Goal: Information Seeking & Learning: Learn about a topic

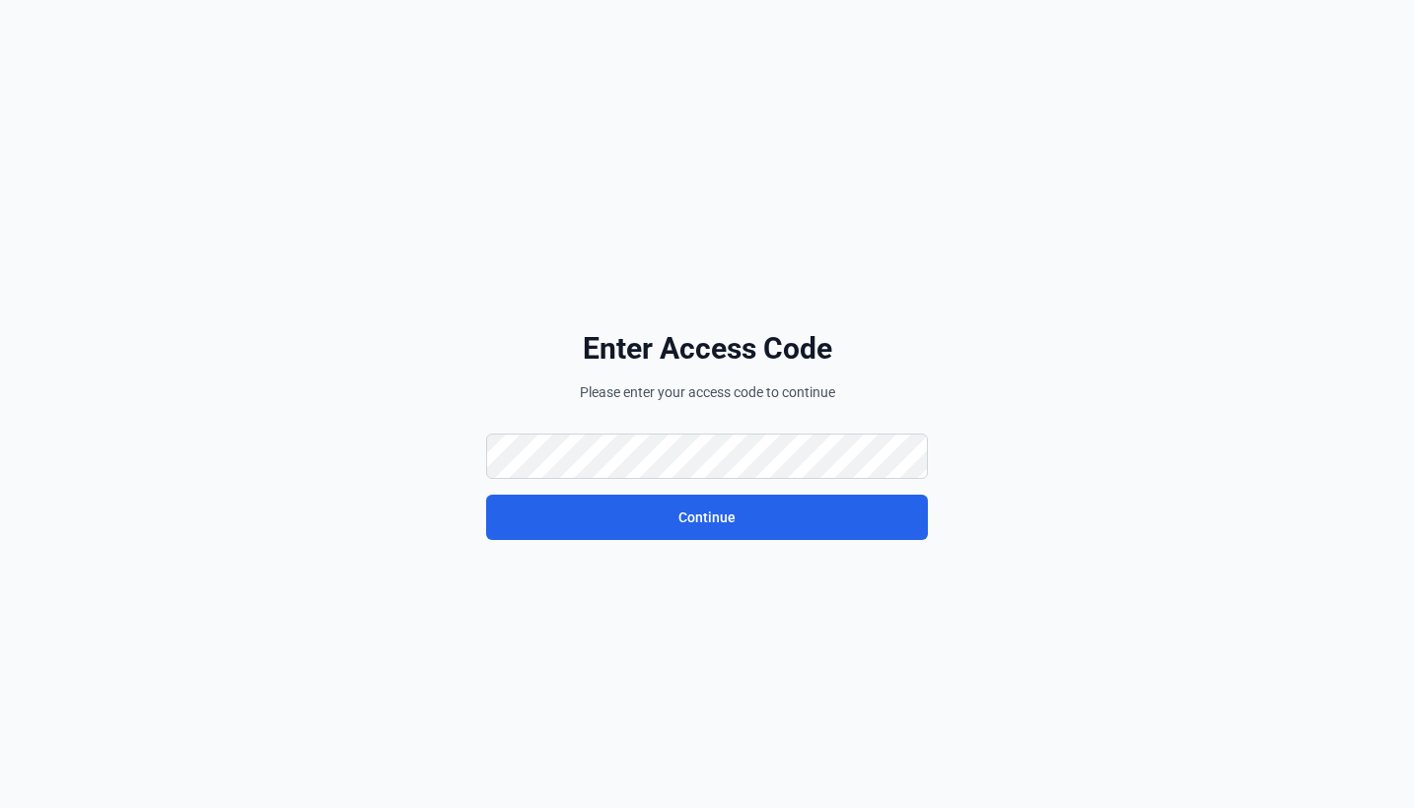
click at [599, 401] on p "Please enter your access code to continue" at bounding box center [707, 393] width 442 height 20
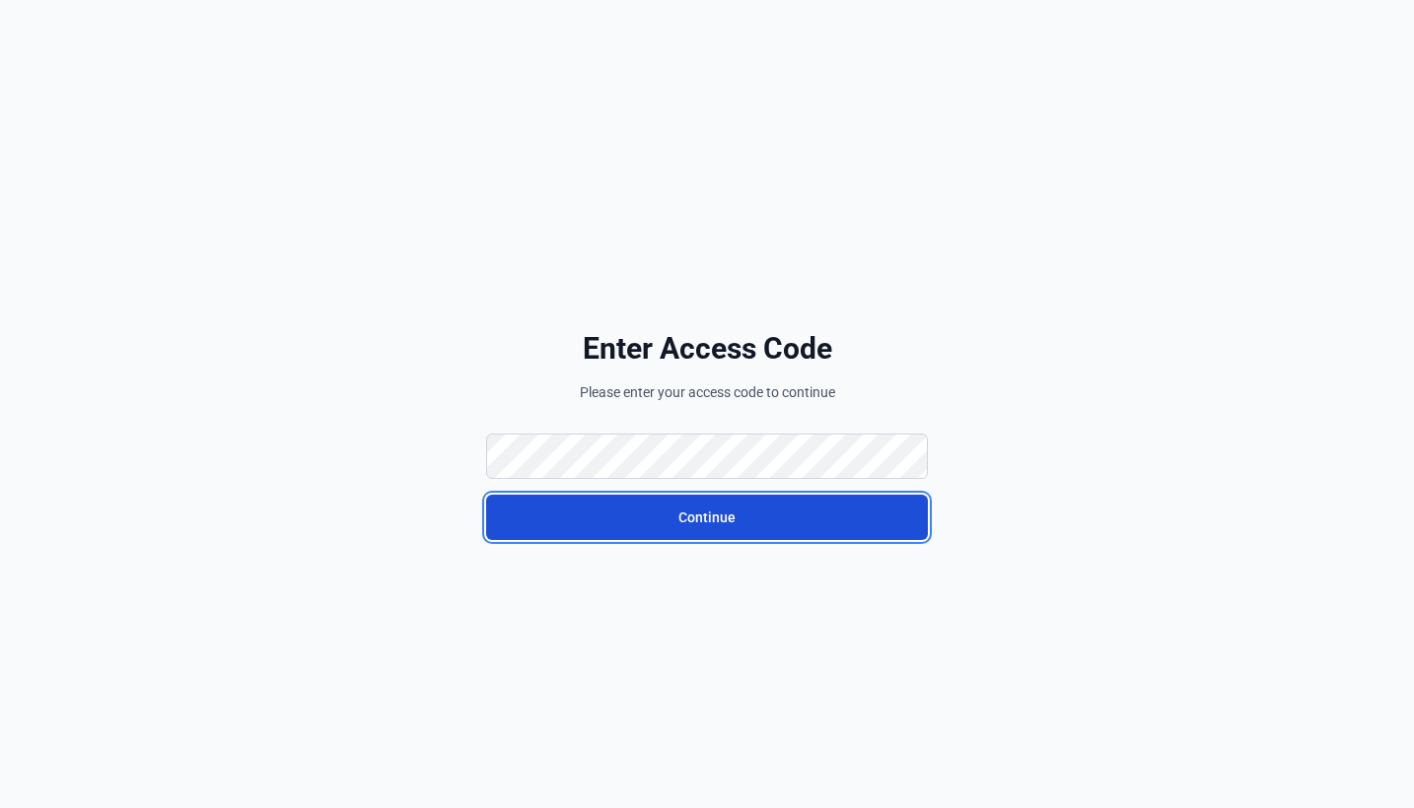
click at [574, 513] on button "Continue" at bounding box center [707, 517] width 442 height 45
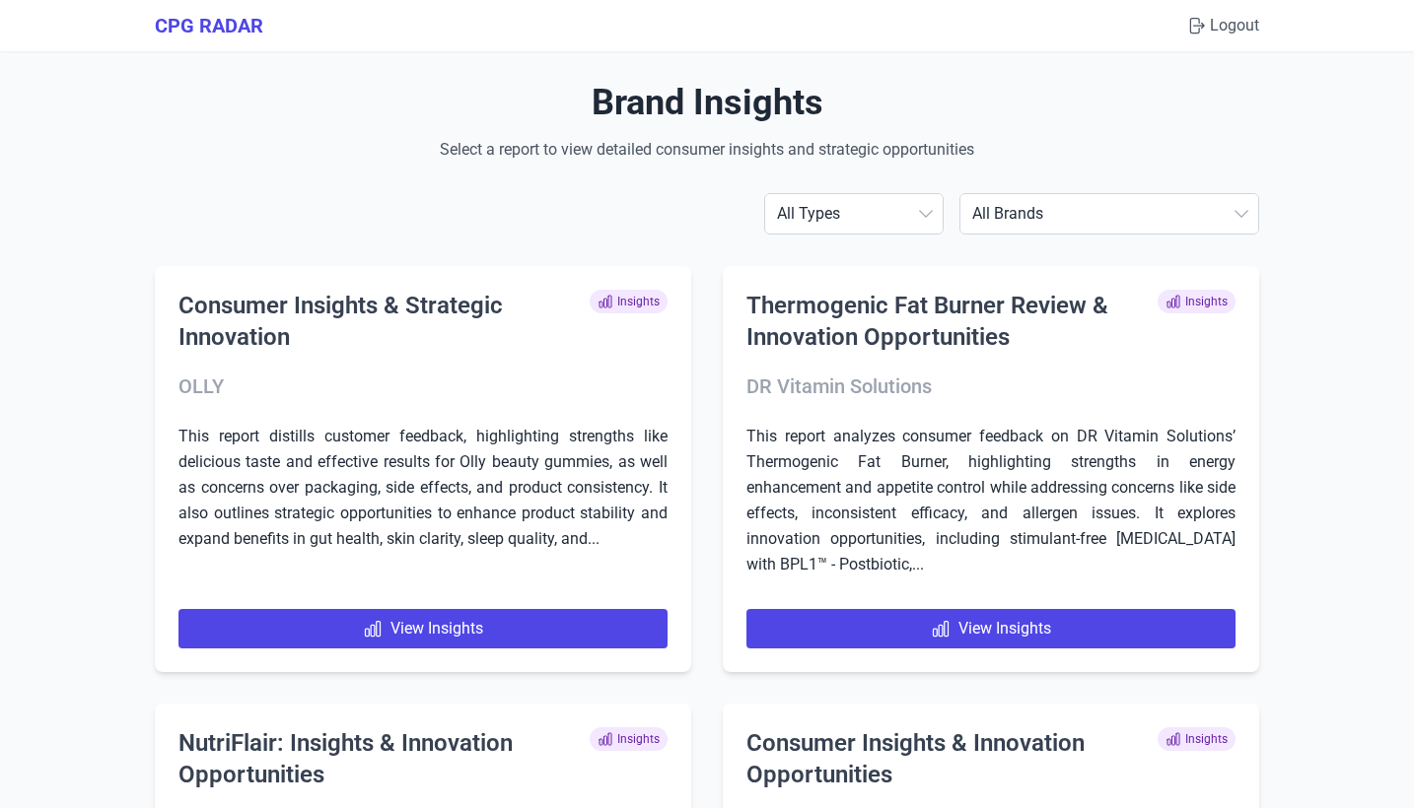
click at [386, 84] on h1 "Brand Insights" at bounding box center [707, 102] width 1104 height 39
click at [382, 117] on h1 "Brand Insights" at bounding box center [707, 102] width 1104 height 39
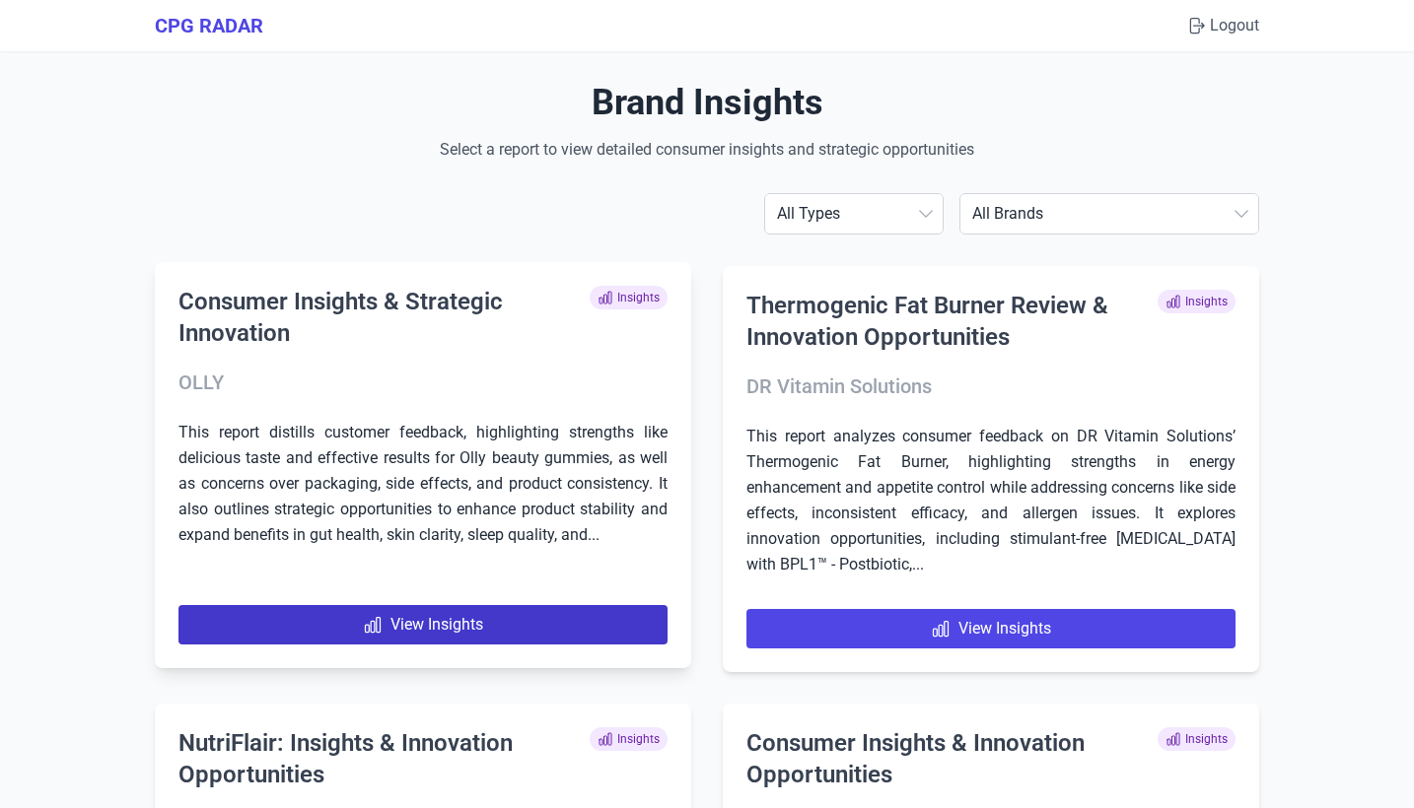
click at [452, 616] on link "View Insights" at bounding box center [422, 624] width 489 height 39
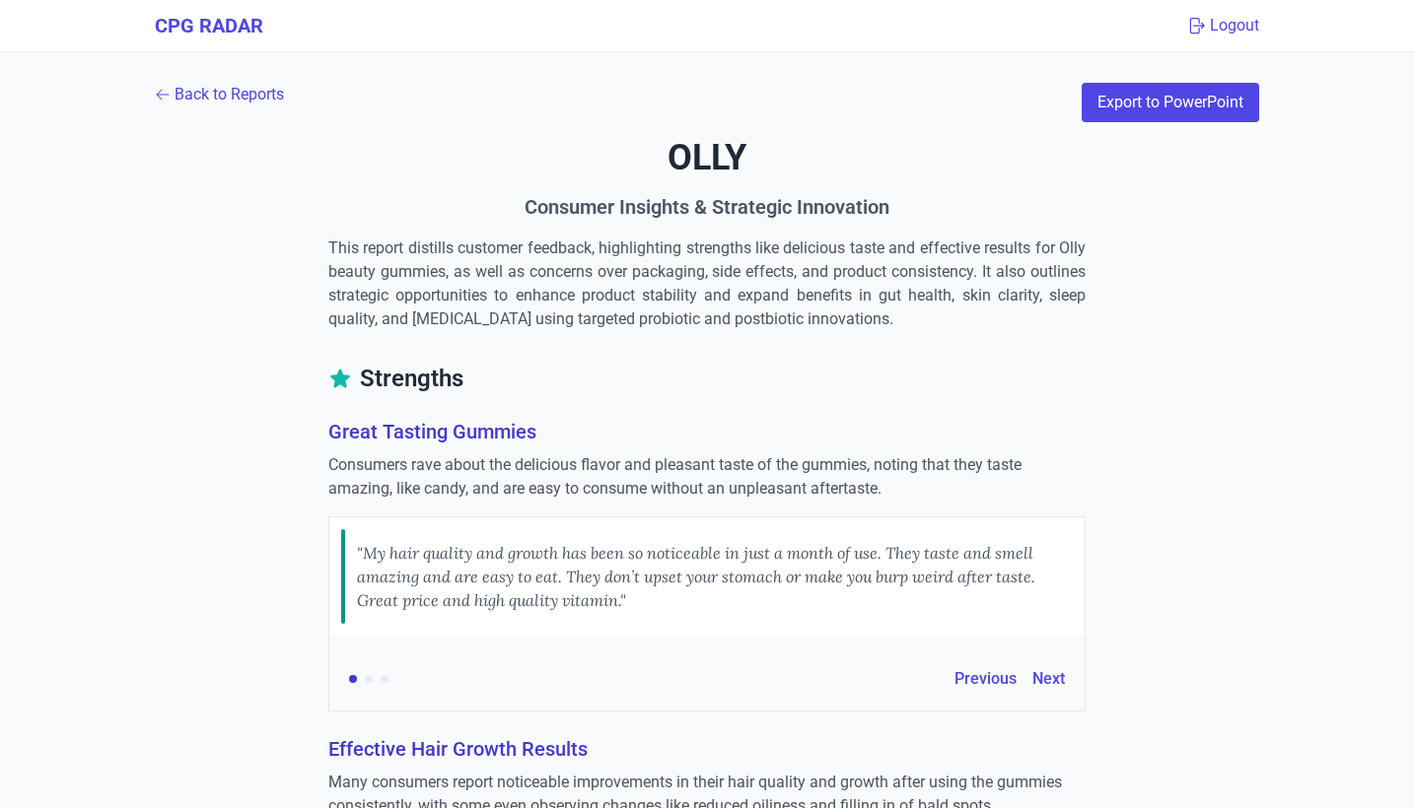
click at [1233, 35] on button "Logout" at bounding box center [1222, 26] width 73 height 24
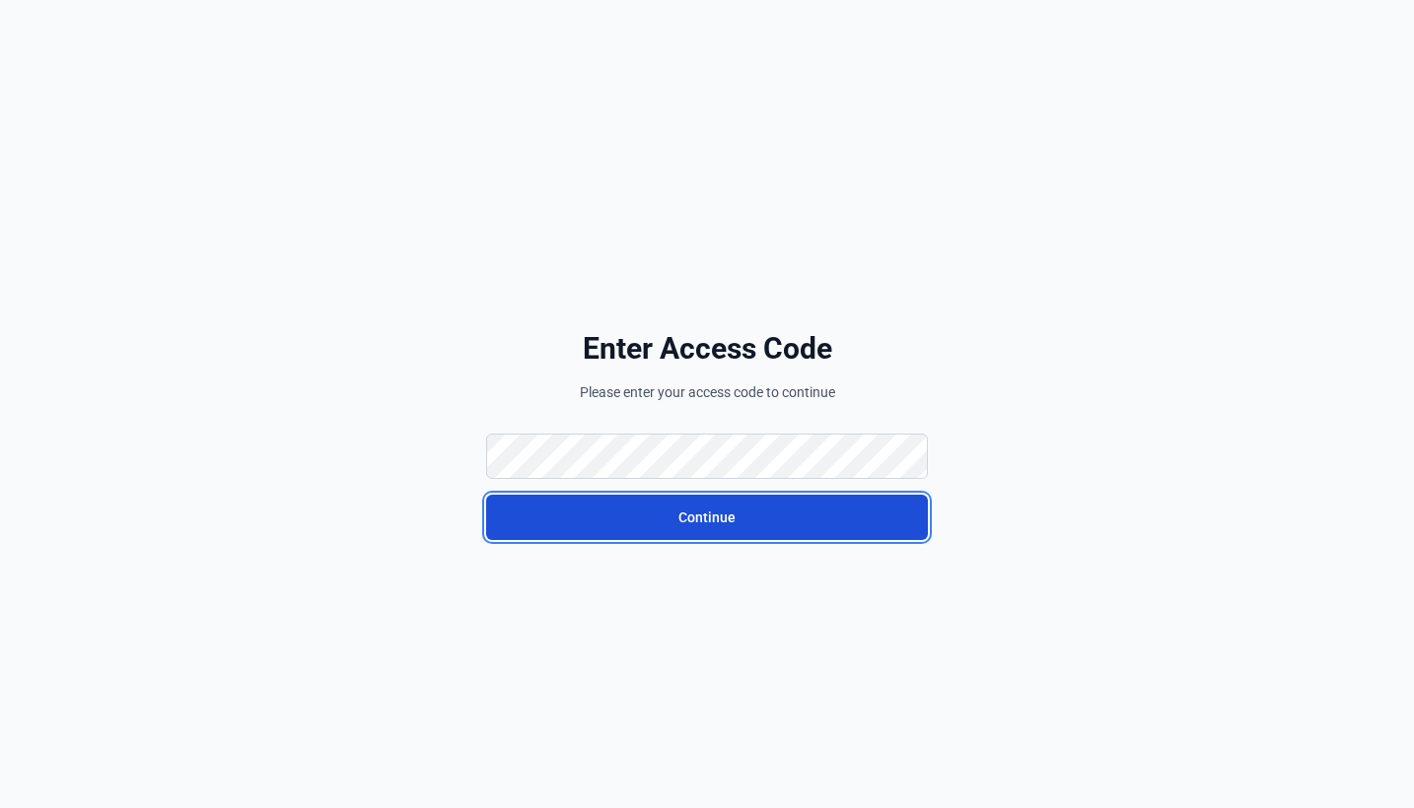
click at [608, 525] on button "Continue" at bounding box center [707, 517] width 442 height 45
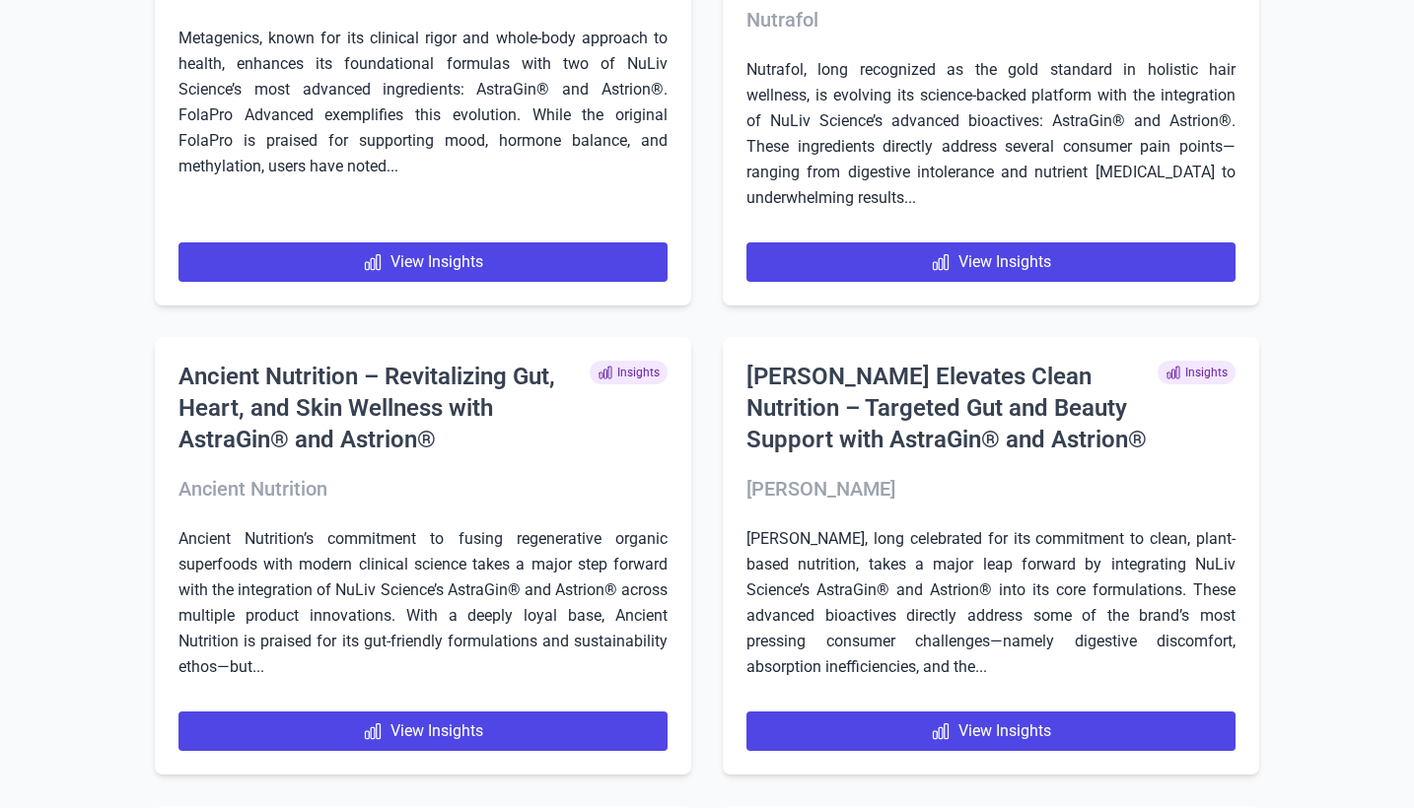
scroll to position [2153, 0]
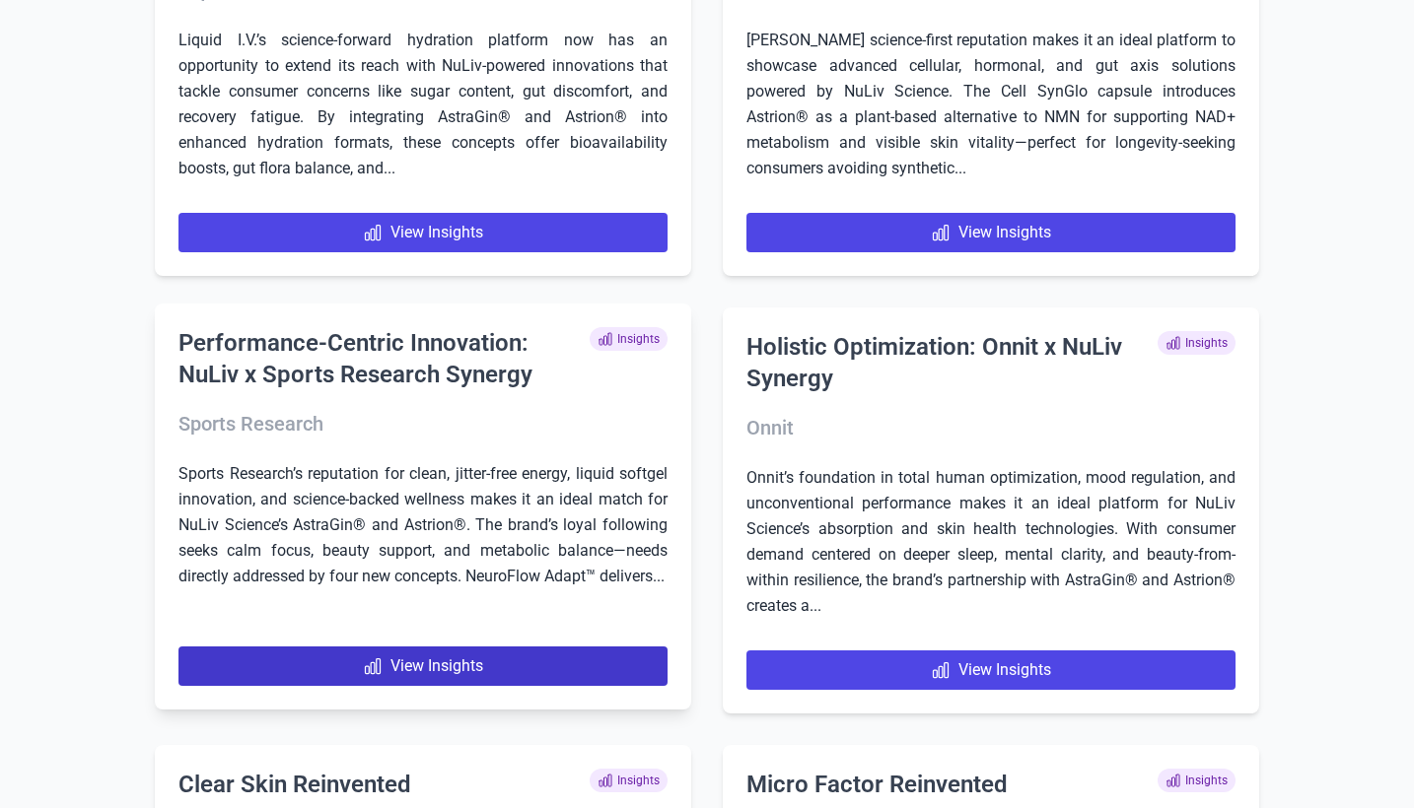
click at [454, 686] on link "View Insights" at bounding box center [422, 666] width 489 height 39
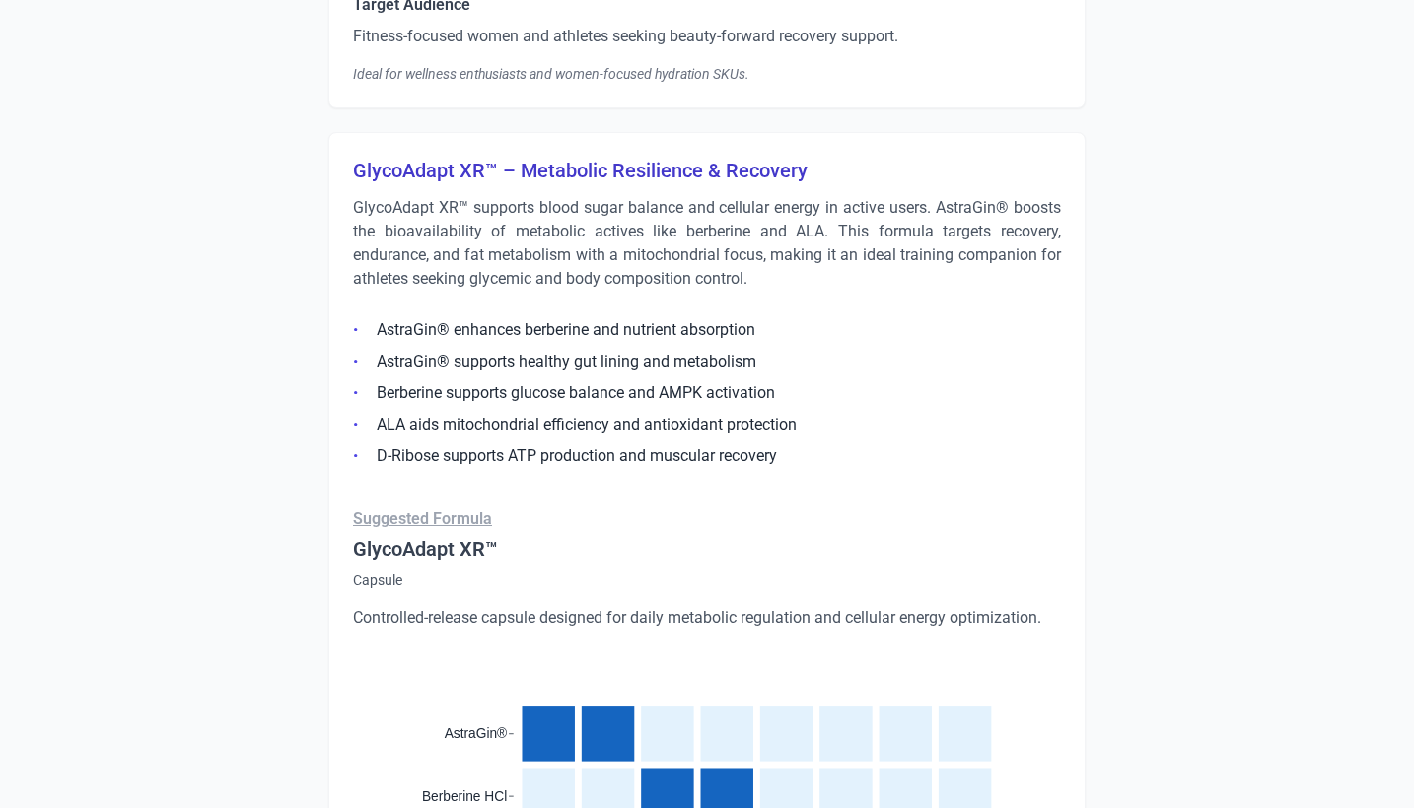
scroll to position [6257, 0]
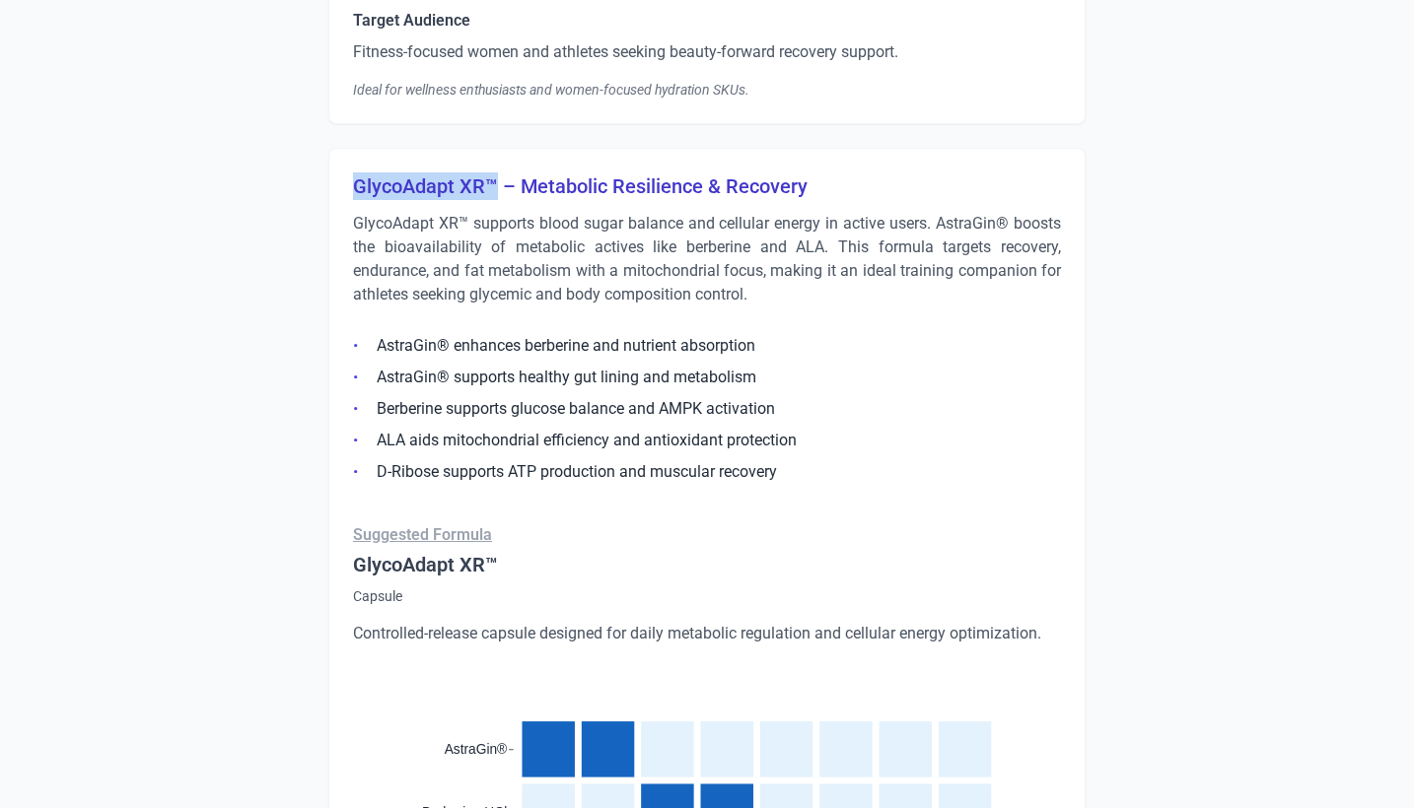
drag, startPoint x: 495, startPoint y: 207, endPoint x: 351, endPoint y: 213, distance: 144.1
click at [351, 213] on div "GlycoAdapt XR™ – Metabolic Resilience & Recovery GlycoAdapt XR™ supports blood …" at bounding box center [706, 795] width 757 height 1294
copy h3 "GlycoAdapt XR™"
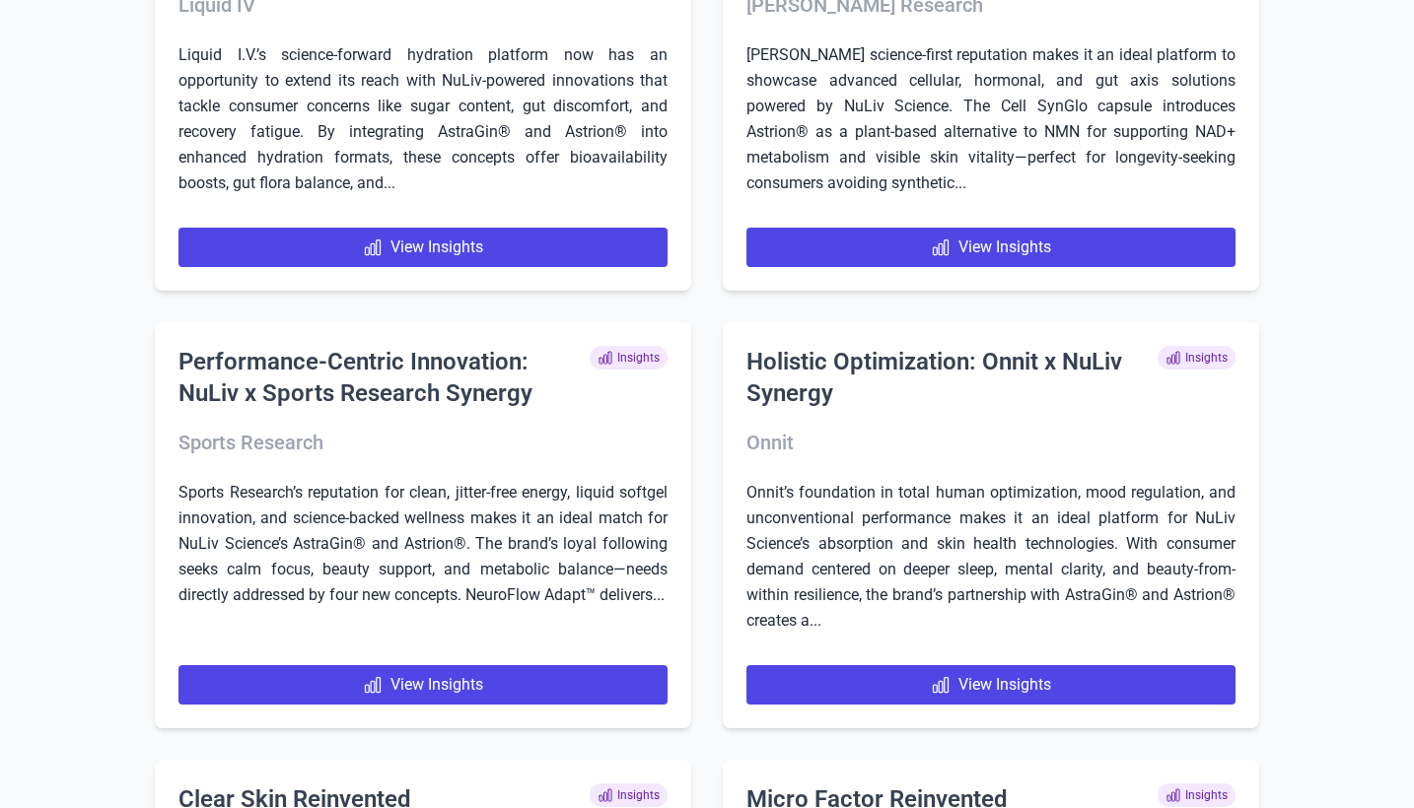
scroll to position [2136, 0]
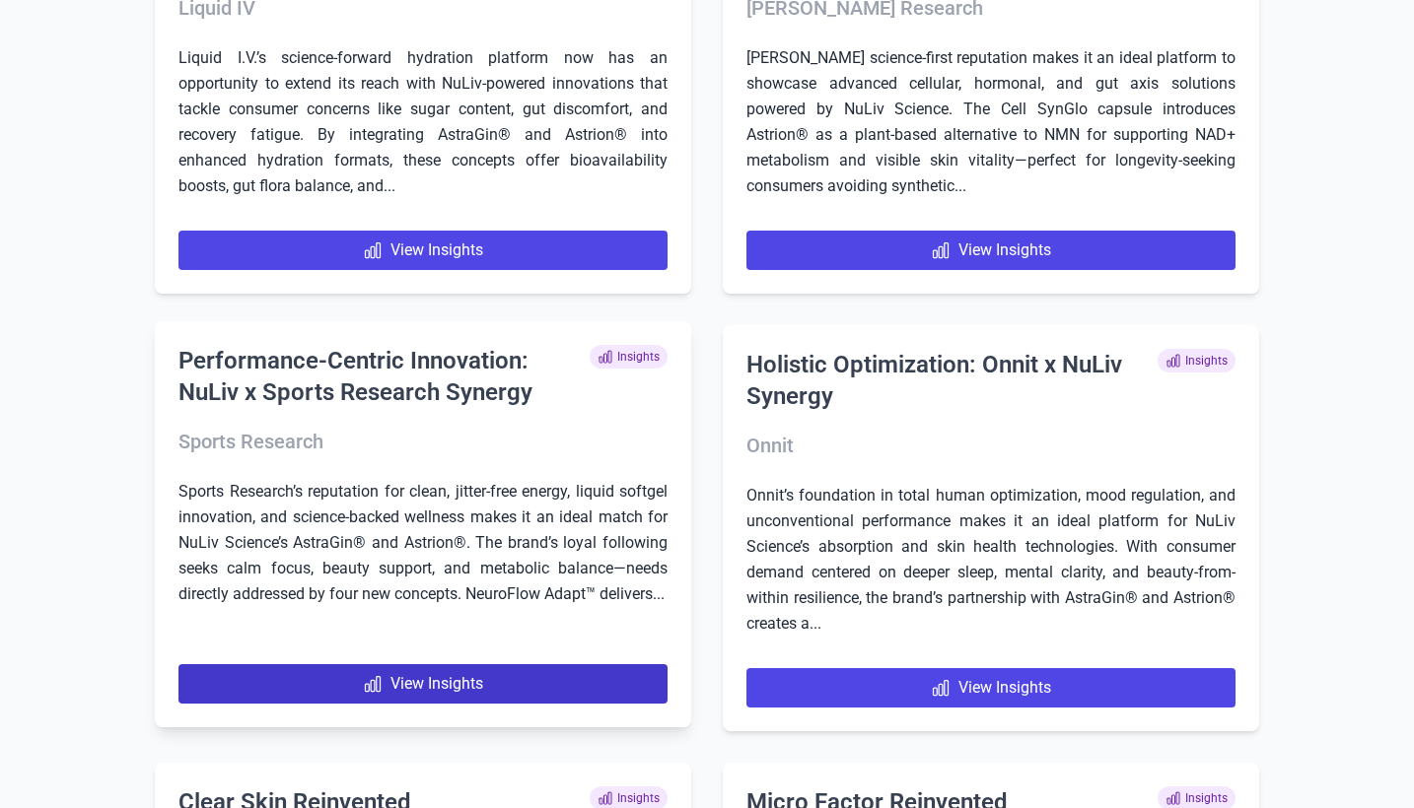
click at [313, 701] on link "View Insights" at bounding box center [422, 684] width 489 height 39
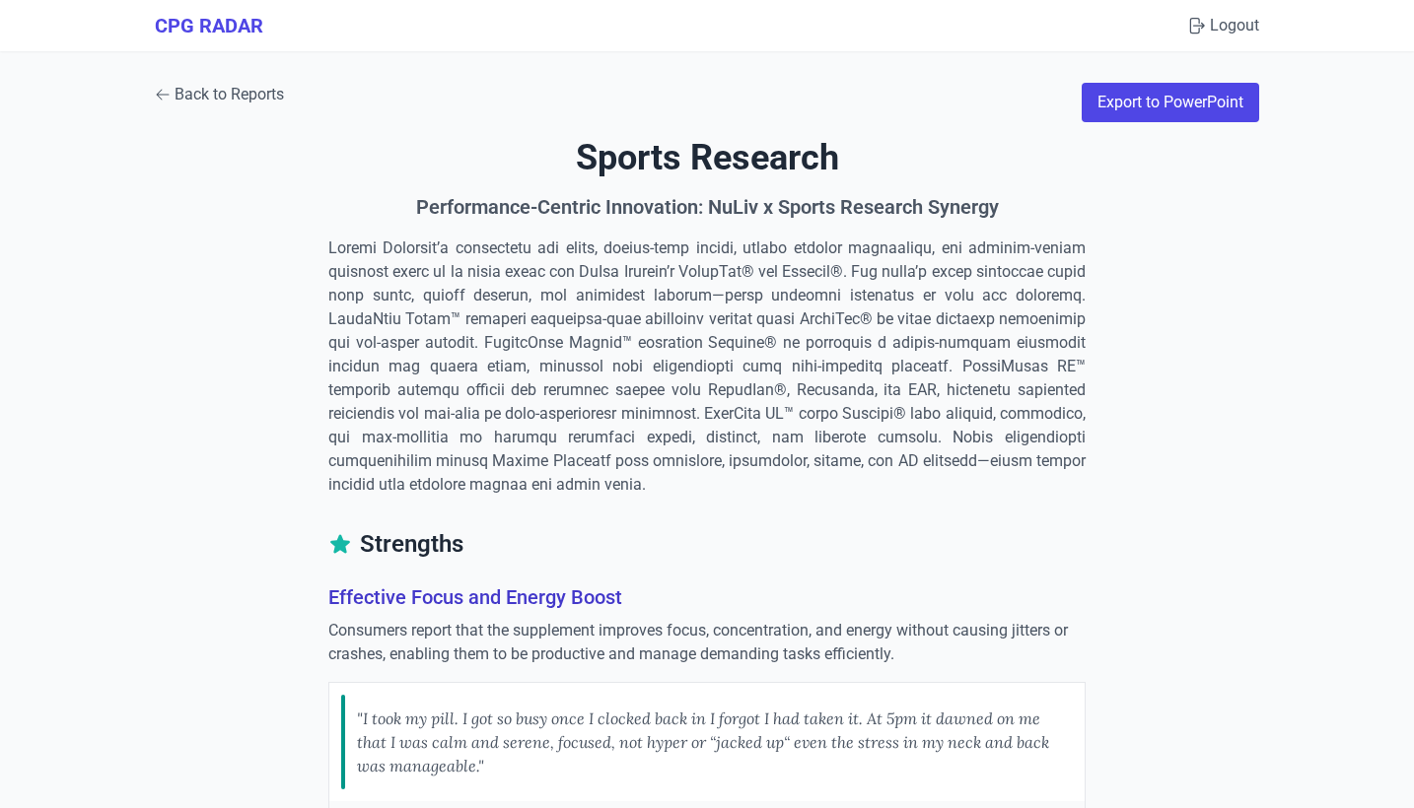
click at [244, 97] on link "Back to Reports" at bounding box center [219, 95] width 129 height 24
